Goal: Information Seeking & Learning: Learn about a topic

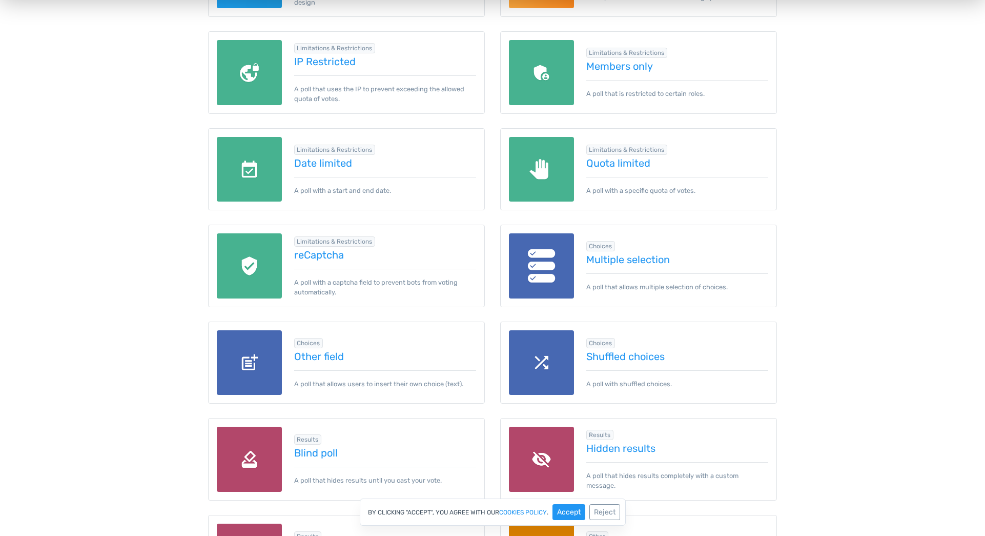
scroll to position [871, 0]
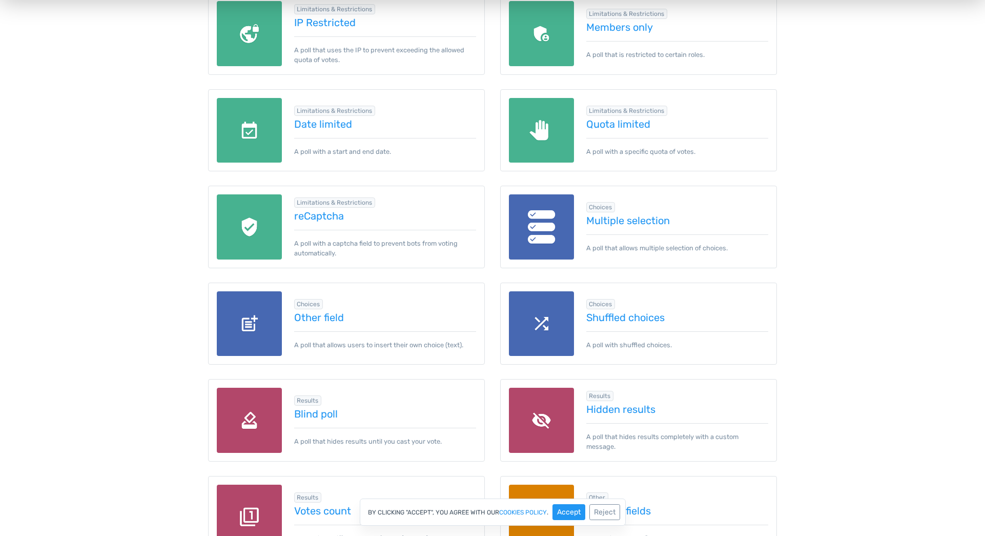
click at [534, 231] on img at bounding box center [541, 226] width 65 height 65
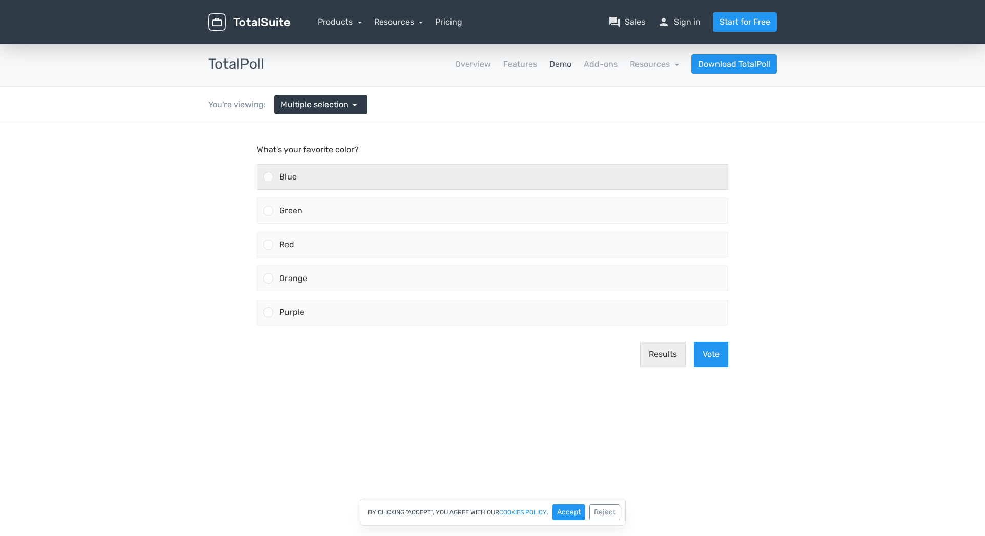
click at [286, 170] on div "Blue" at bounding box center [500, 177] width 455 height 25
click at [269, 177] on input "Blue" at bounding box center [269, 177] width 0 height 0
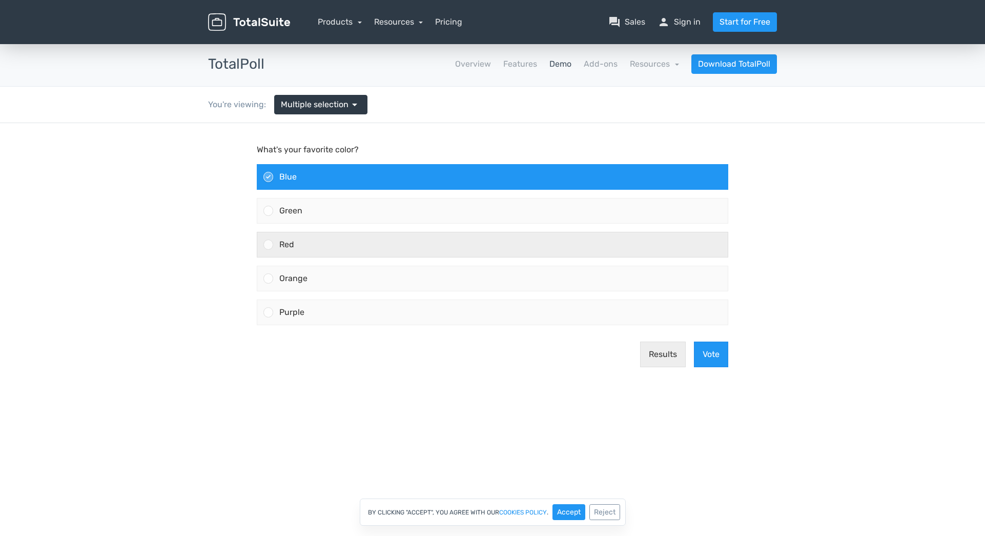
click at [297, 233] on div "Red" at bounding box center [500, 244] width 455 height 25
click at [269, 244] on input "Red" at bounding box center [269, 244] width 0 height 0
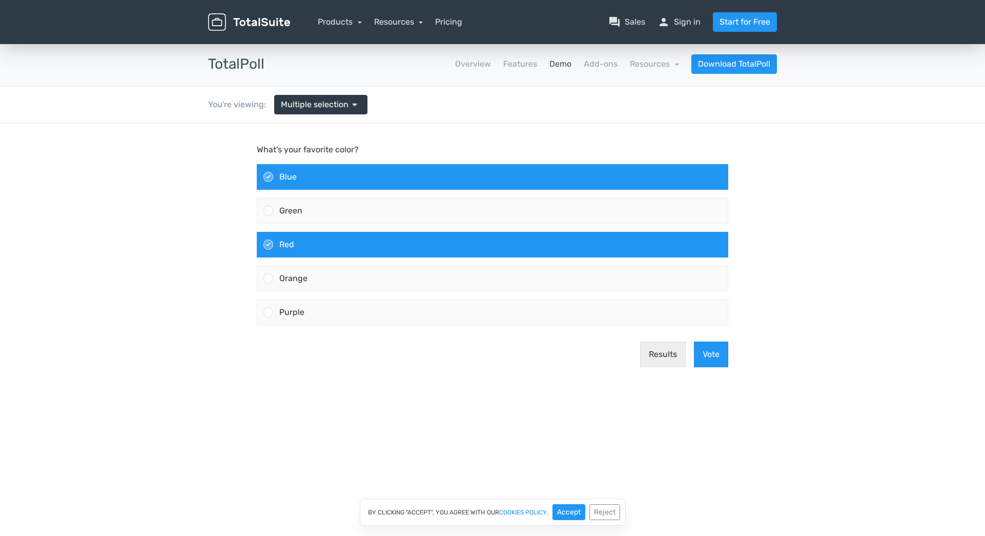
click at [310, 244] on div "Red" at bounding box center [500, 244] width 455 height 25
click at [269, 244] on input "Red" at bounding box center [269, 244] width 0 height 0
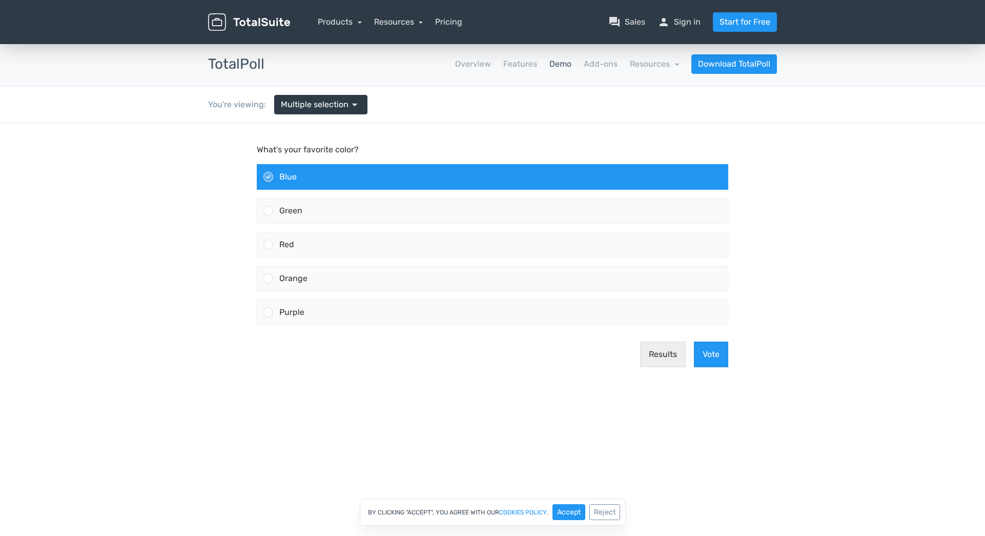
click at [308, 175] on div "Blue" at bounding box center [500, 177] width 455 height 25
click at [269, 177] on input "Blue" at bounding box center [269, 177] width 0 height 0
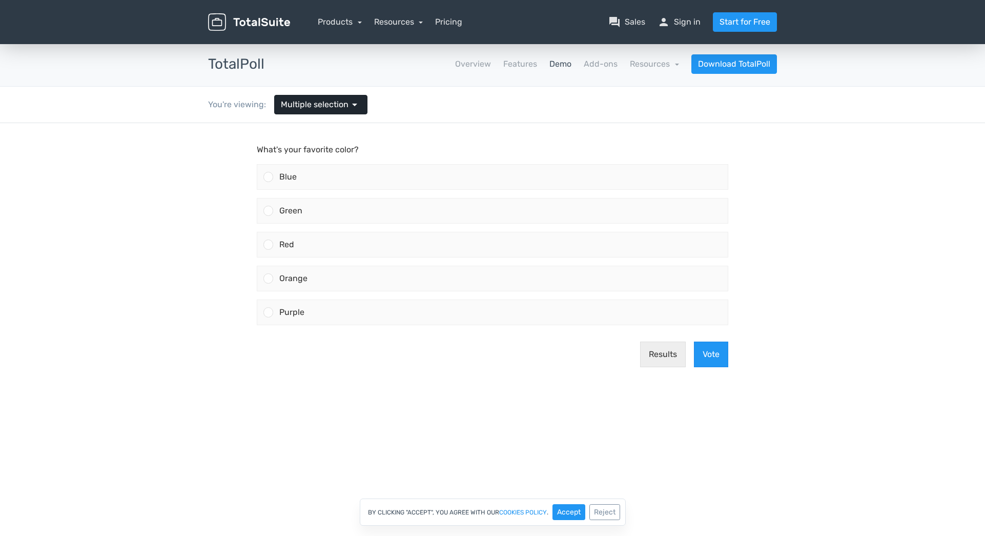
click at [305, 106] on span "Multiple selection" at bounding box center [315, 104] width 68 height 12
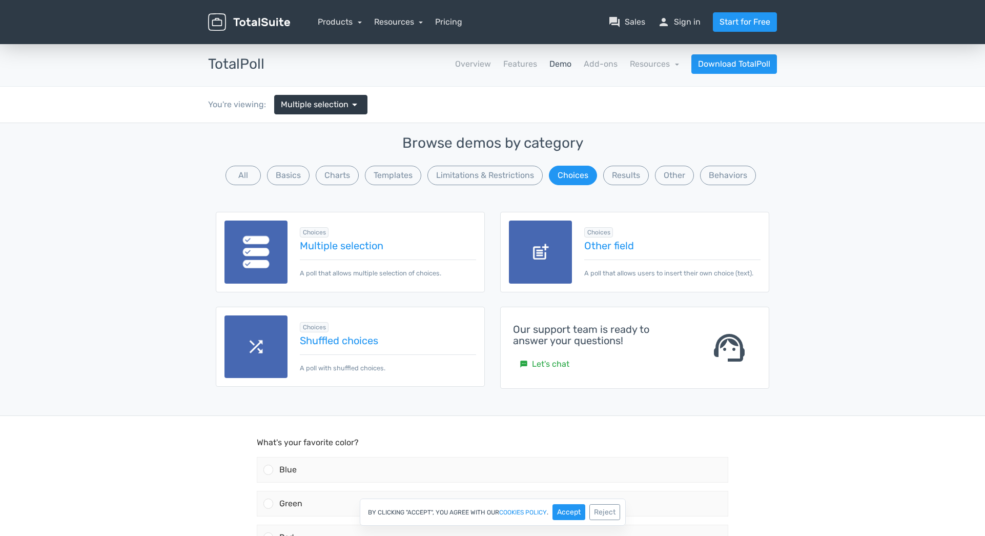
click at [625, 186] on div "Browse demos by category All Basics Charts Templates Limitations & Restrictions…" at bounding box center [493, 161] width 554 height 52
click at [625, 179] on button "Results" at bounding box center [626, 175] width 46 height 19
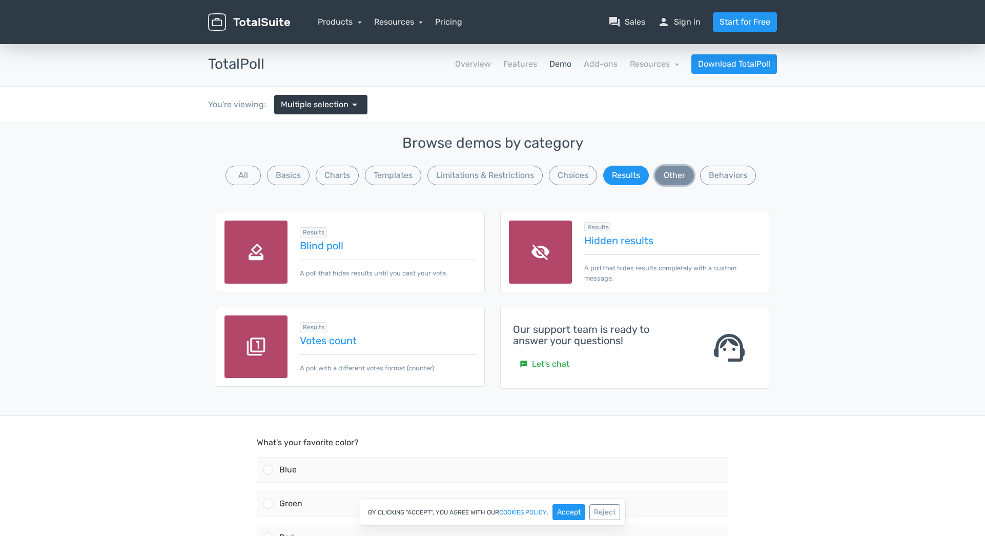
click at [682, 173] on button "Other" at bounding box center [674, 175] width 39 height 19
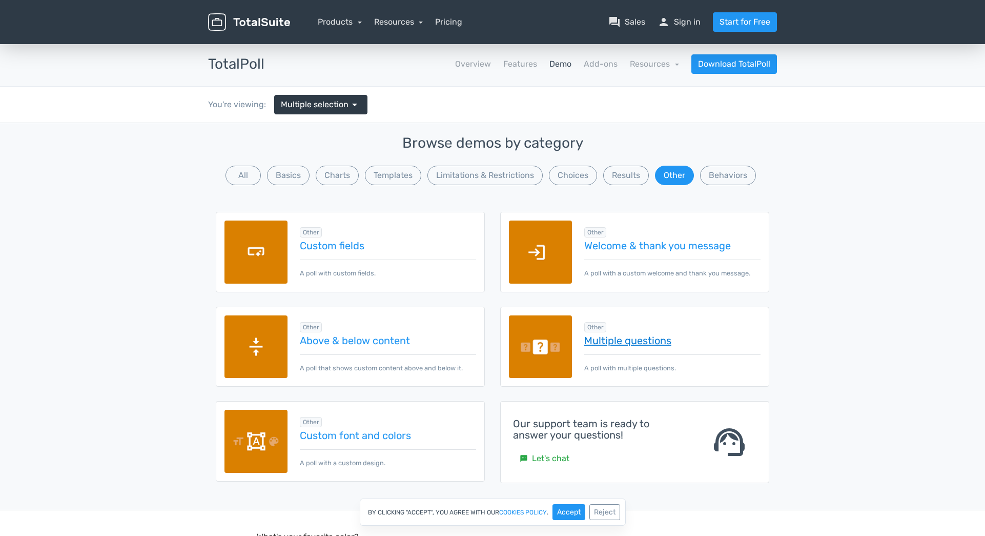
click at [610, 343] on link "Multiple questions" at bounding box center [672, 340] width 176 height 11
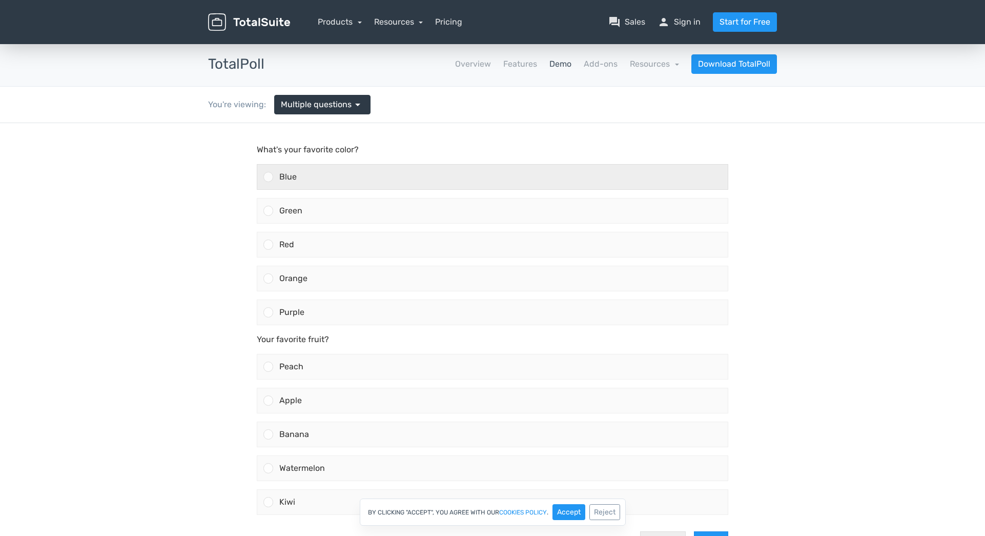
click at [327, 179] on div "Blue" at bounding box center [500, 177] width 455 height 25
click at [269, 177] on input "Blue" at bounding box center [269, 177] width 0 height 0
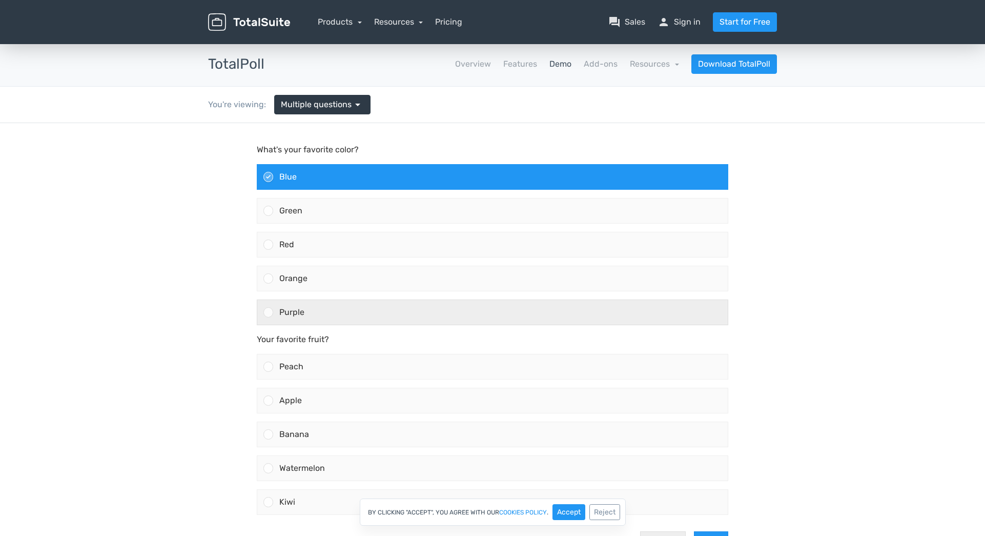
click at [307, 308] on div "Purple" at bounding box center [500, 312] width 455 height 25
click at [269, 312] on input "Purple" at bounding box center [269, 312] width 0 height 0
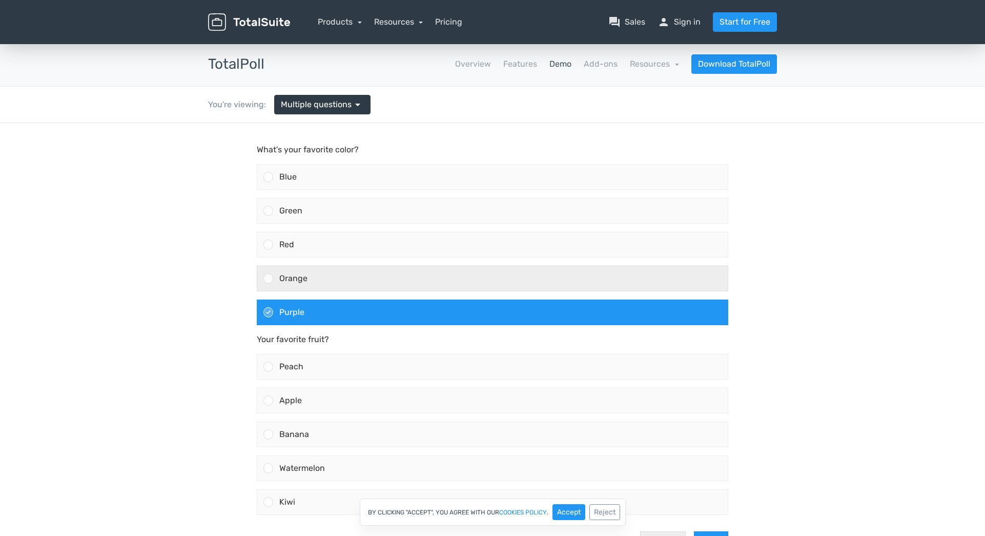
drag, startPoint x: 310, startPoint y: 292, endPoint x: 309, endPoint y: 285, distance: 6.7
click at [310, 291] on label "Orange" at bounding box center [493, 278] width 480 height 34
click at [269, 278] on input "Orange" at bounding box center [269, 278] width 0 height 0
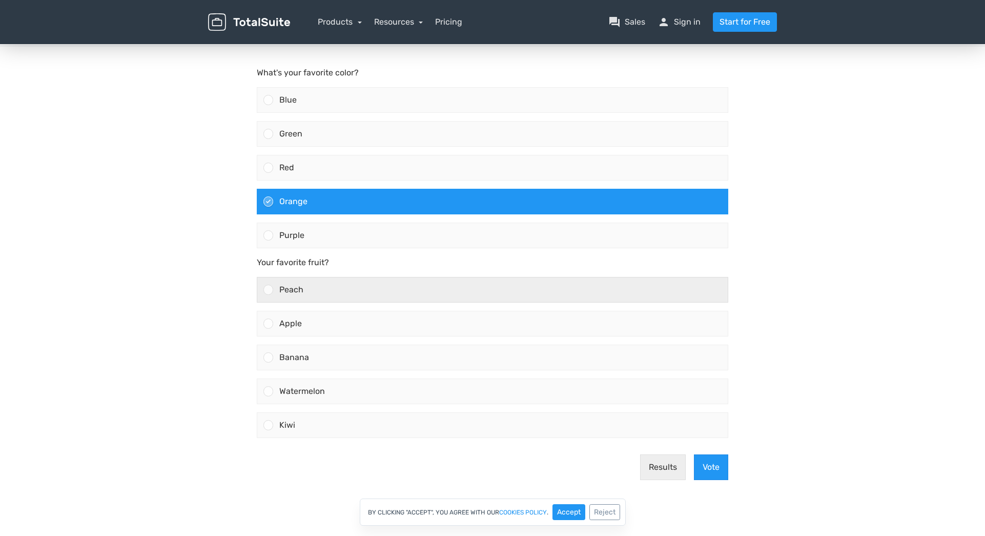
scroll to position [103, 0]
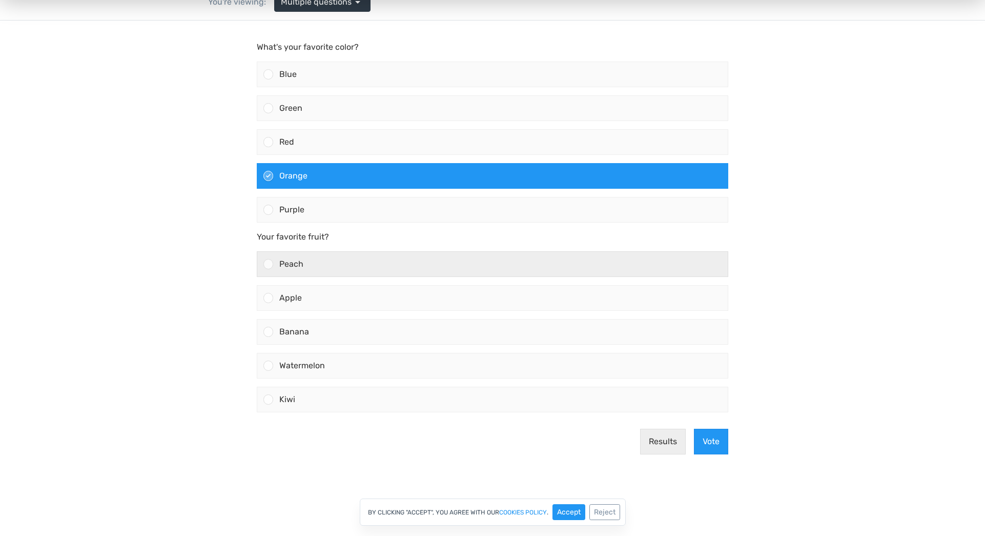
click at [318, 267] on div "Peach" at bounding box center [500, 264] width 455 height 25
click at [269, 264] on input "Peach" at bounding box center [269, 264] width 0 height 0
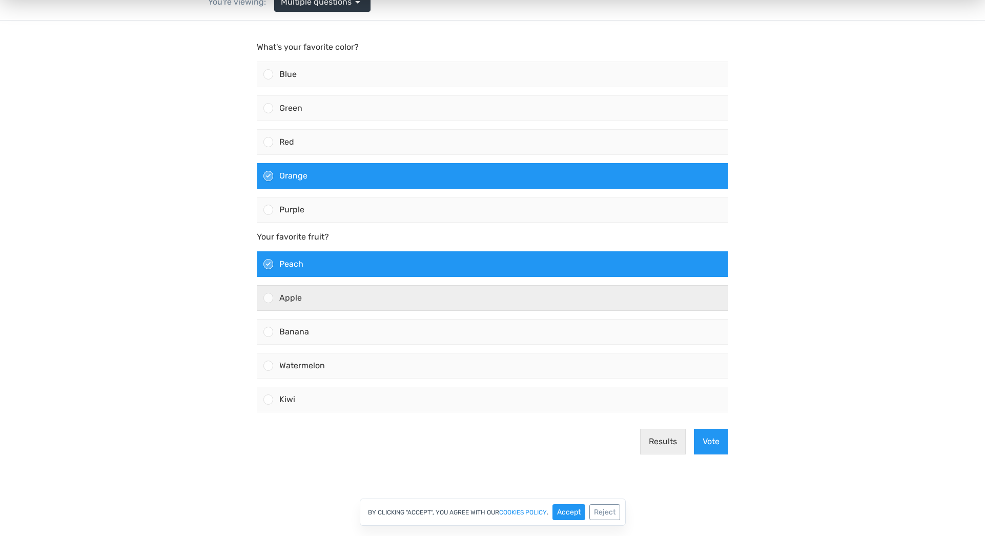
click at [325, 298] on div "Apple" at bounding box center [500, 297] width 455 height 25
click at [269, 298] on input "Apple" at bounding box center [269, 298] width 0 height 0
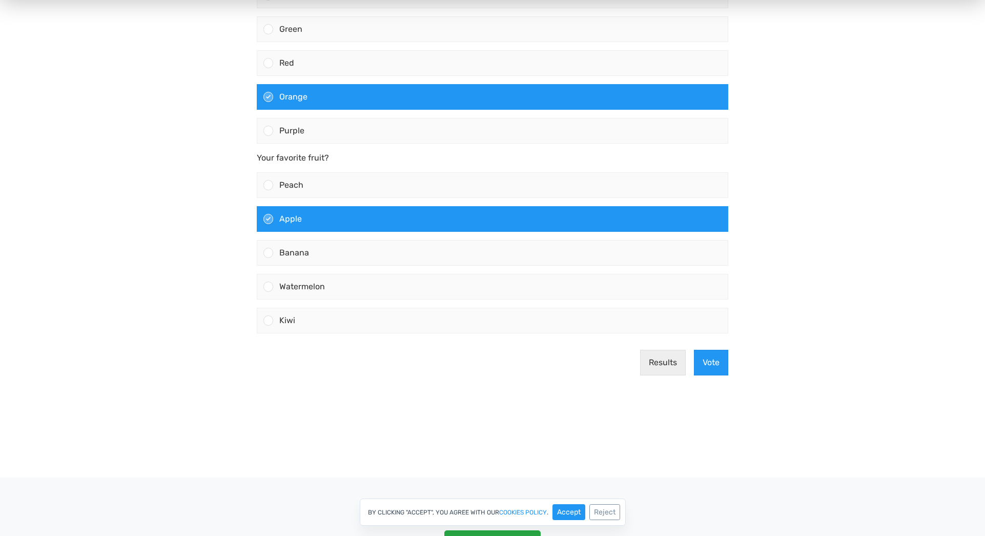
scroll to position [256, 0]
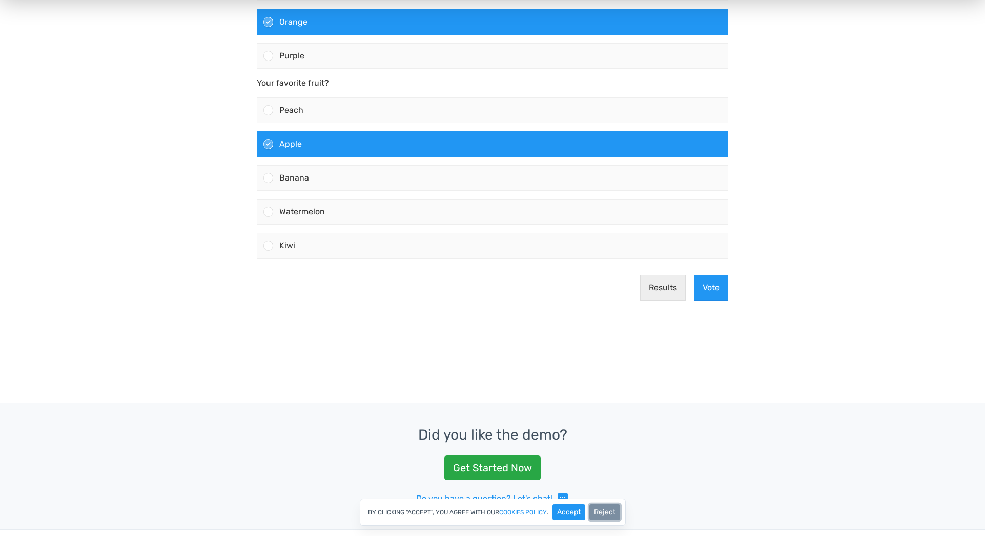
click at [599, 512] on button "Reject" at bounding box center [604, 512] width 31 height 16
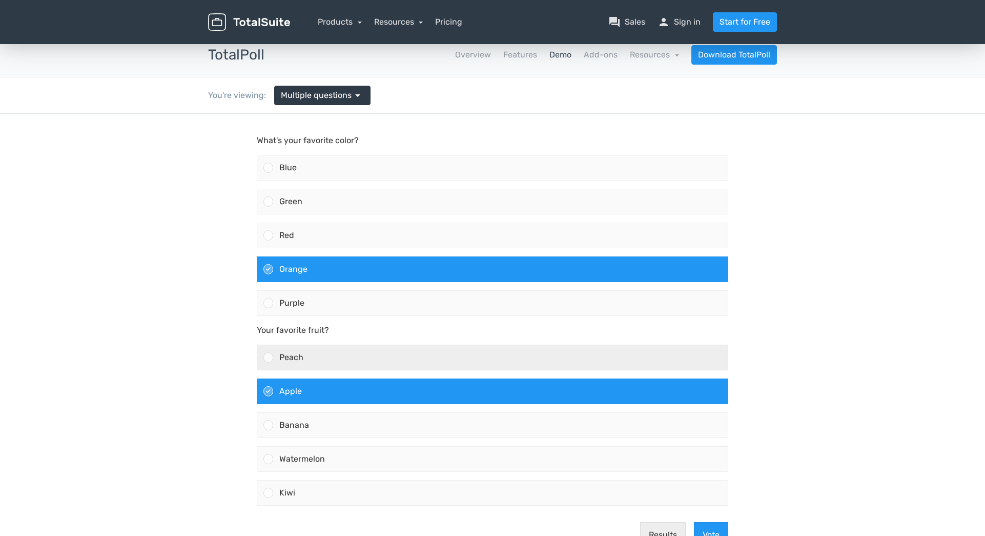
scroll to position [0, 0]
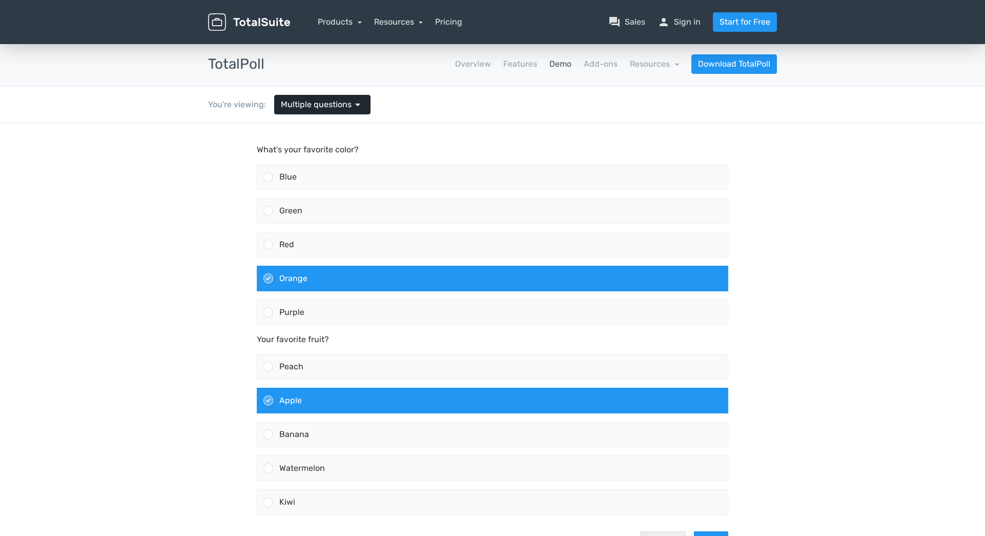
click at [315, 95] on div "You're viewing: Multiple questions arrow_drop_down" at bounding box center [289, 105] width 178 height 36
click at [326, 110] on span "Multiple questions" at bounding box center [316, 104] width 71 height 12
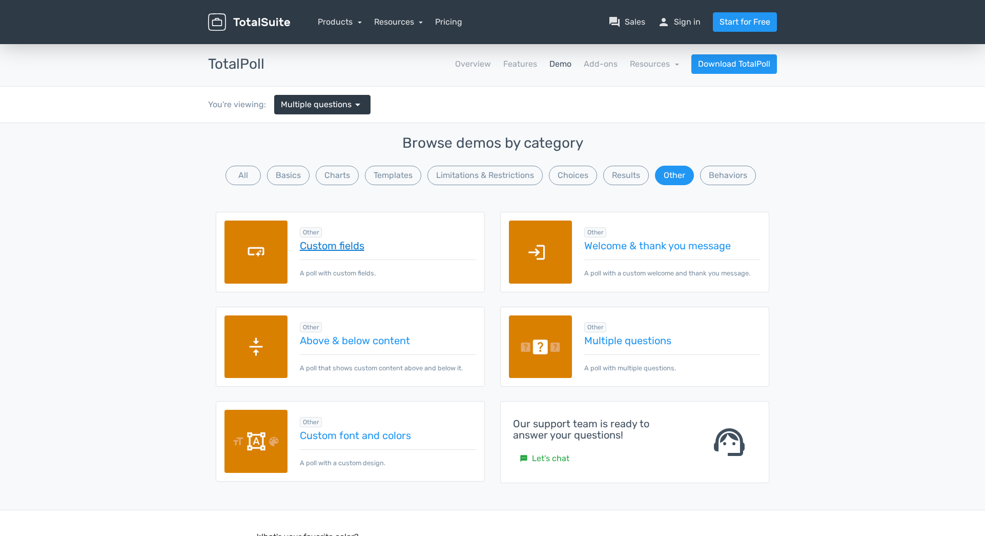
click at [351, 244] on link "Custom fields" at bounding box center [388, 245] width 176 height 11
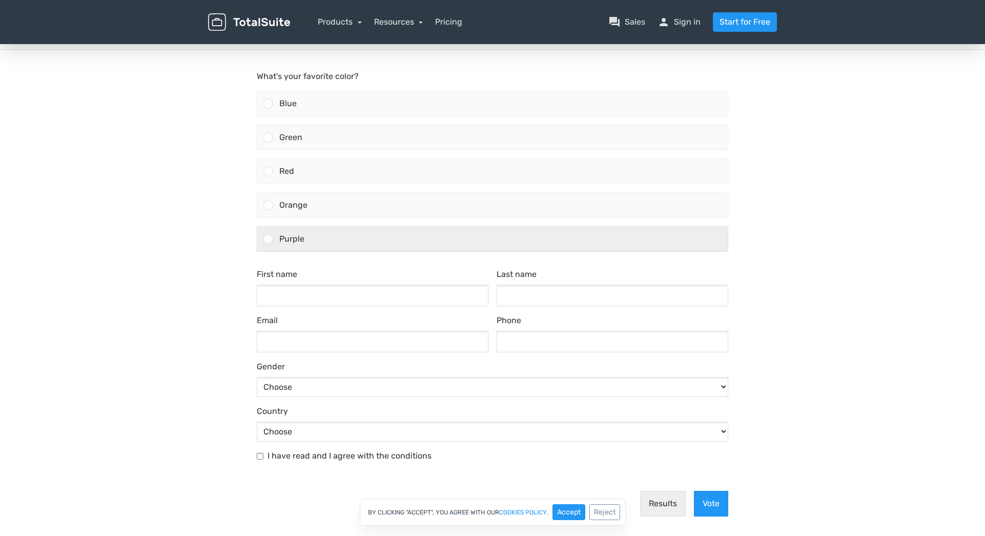
scroll to position [103, 0]
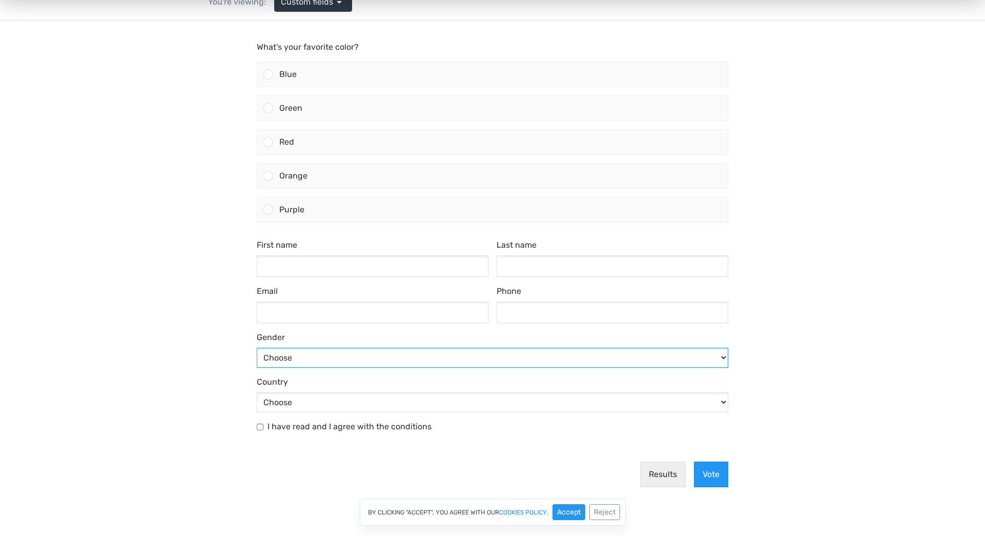
click at [414, 360] on select "Choose Male Female" at bounding box center [493, 357] width 472 height 20
click at [413, 359] on select "Choose Male Female" at bounding box center [493, 357] width 472 height 20
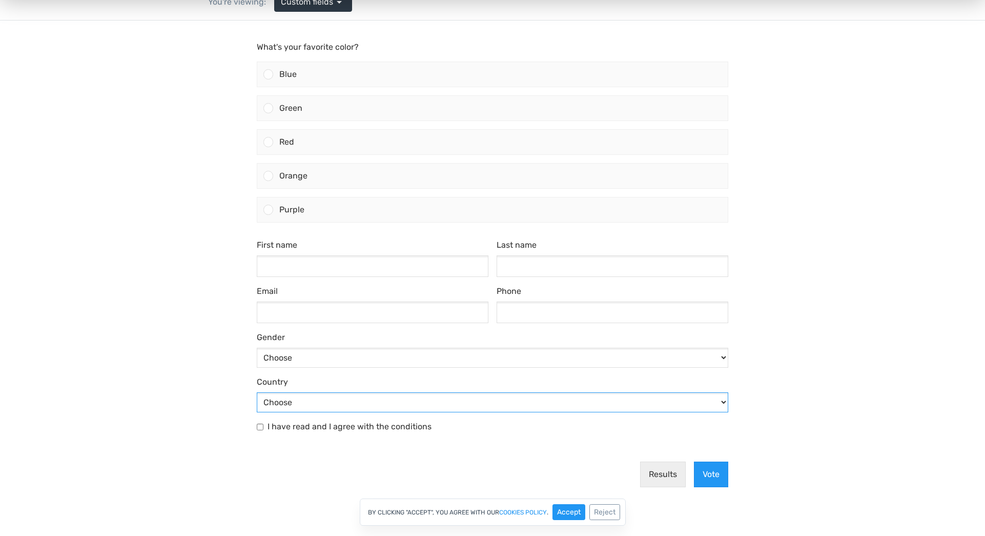
click at [397, 411] on select "Choose Afghanistan Åland Islands Albania Algeria American Samoa Andorra Angola …" at bounding box center [493, 402] width 472 height 20
click at [396, 406] on select "Choose Afghanistan Åland Islands Albania Algeria American Samoa Andorra Angola …" at bounding box center [493, 402] width 472 height 20
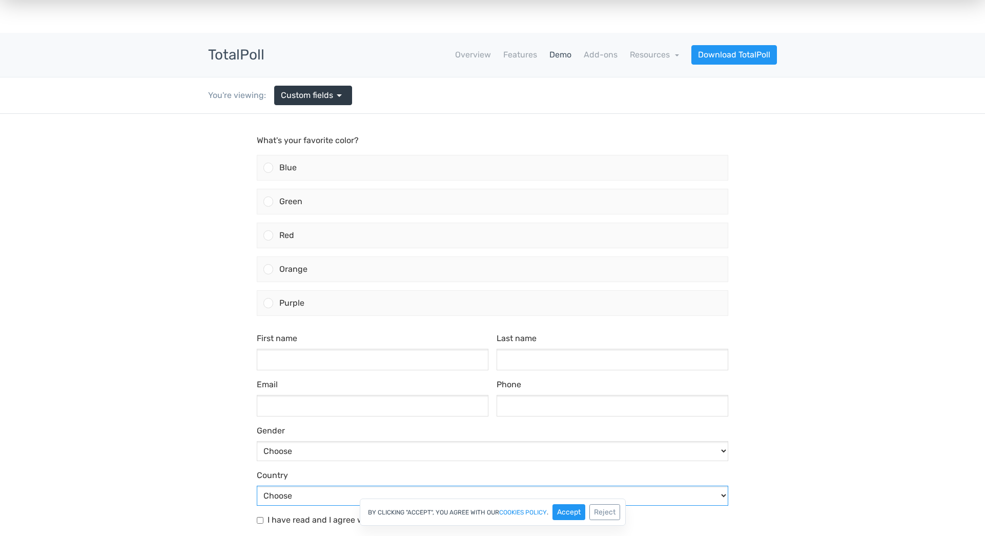
scroll to position [0, 0]
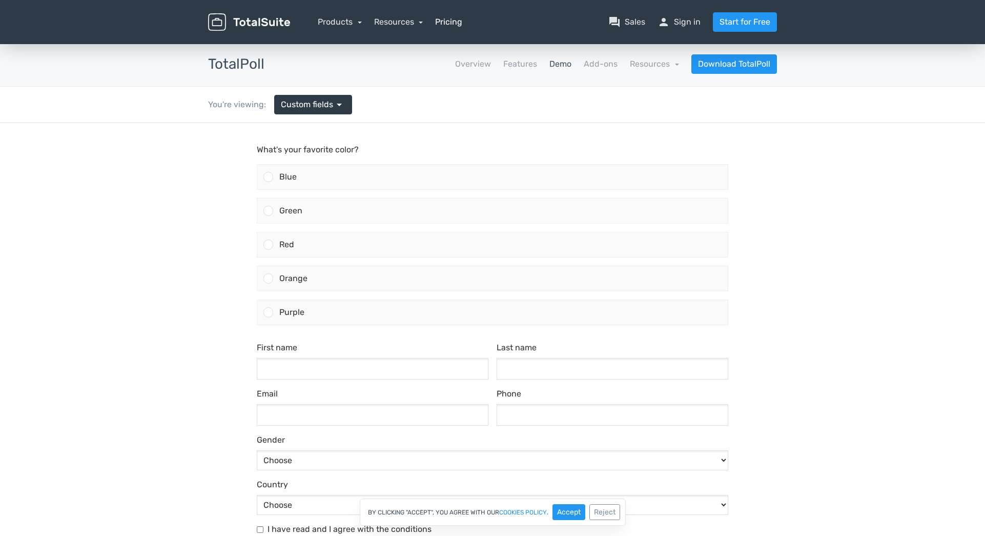
click at [454, 23] on link "Pricing" at bounding box center [448, 22] width 27 height 12
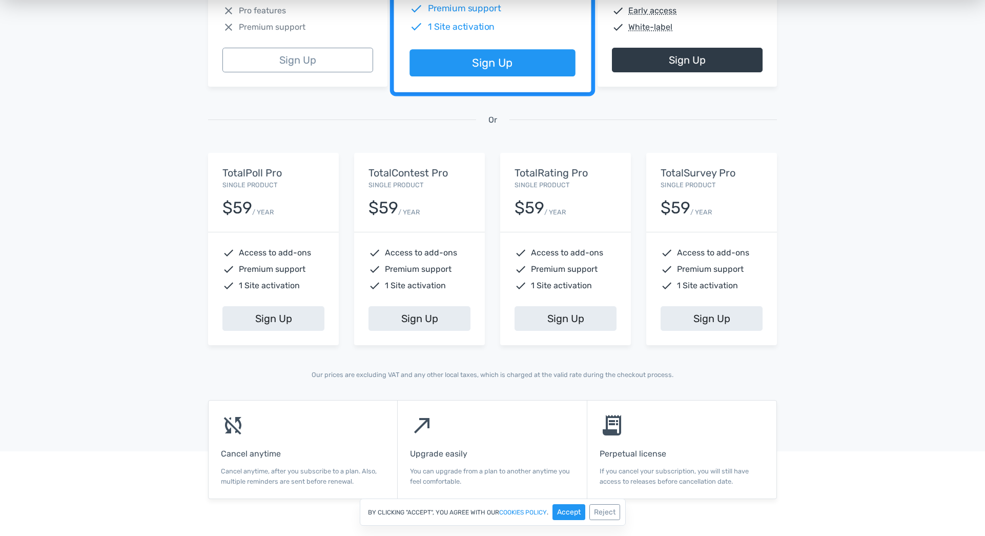
scroll to position [256, 0]
